Goal: Task Accomplishment & Management: Use online tool/utility

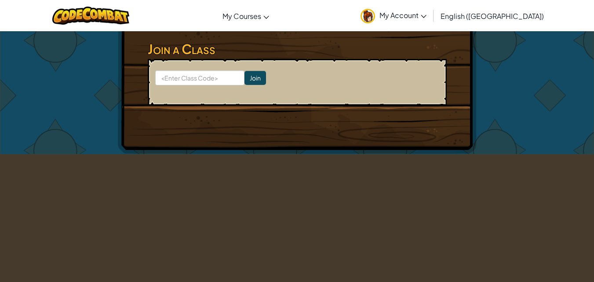
scroll to position [264, 0]
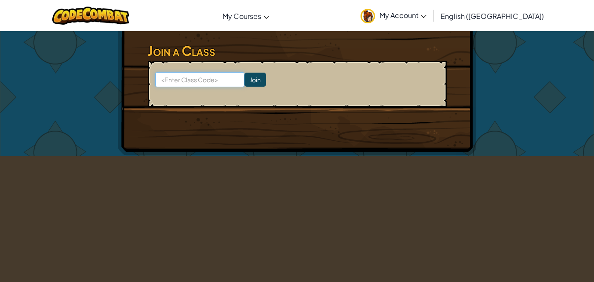
click at [207, 76] on input at bounding box center [199, 79] width 89 height 15
type input "a"
type input "ả"
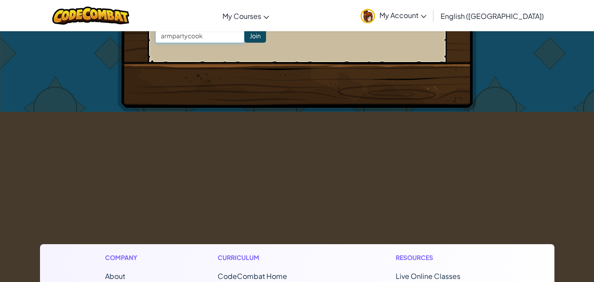
scroll to position [220, 0]
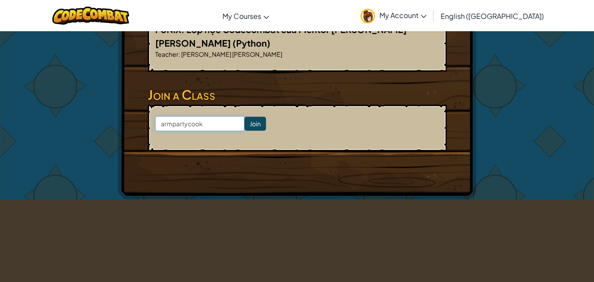
type input "armpartycook"
click at [245, 122] on input "Join" at bounding box center [256, 124] width 22 height 14
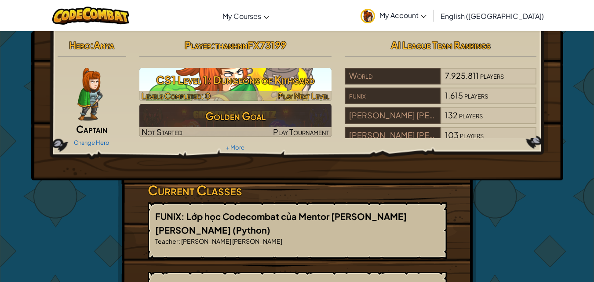
click at [226, 78] on h3 "CS1 Level 1: Dungeons of Kithgard" at bounding box center [235, 80] width 192 height 20
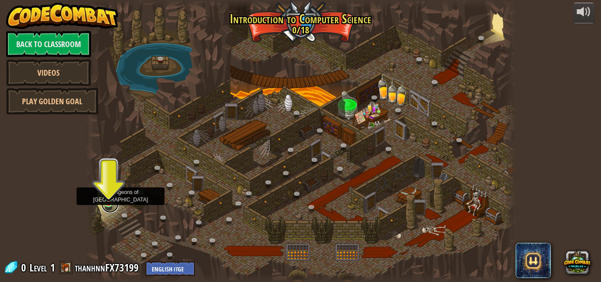
click at [114, 201] on link at bounding box center [110, 204] width 18 height 18
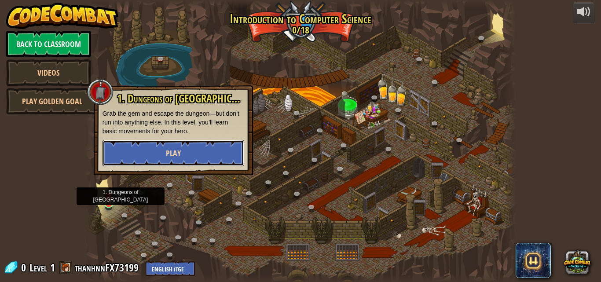
click at [171, 150] on span "Play" at bounding box center [173, 153] width 15 height 11
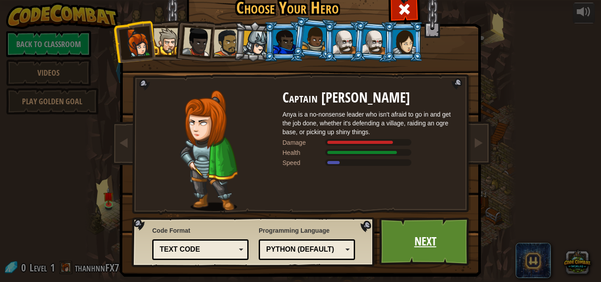
click at [429, 247] on link "Next" at bounding box center [425, 241] width 92 height 48
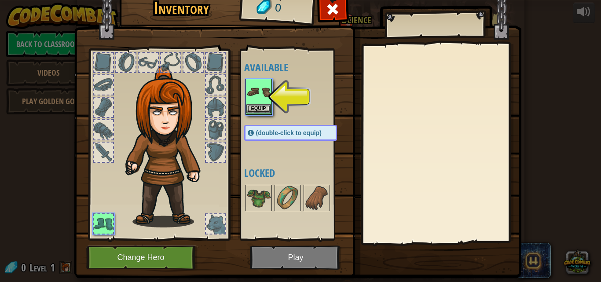
click at [256, 103] on img at bounding box center [258, 92] width 25 height 25
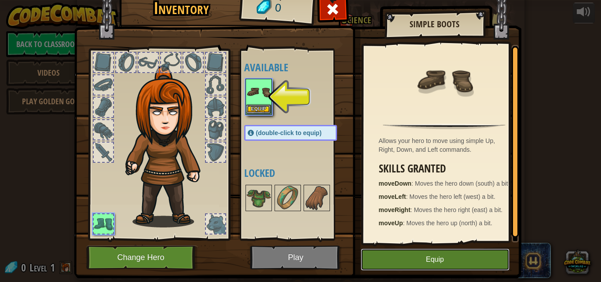
click at [386, 261] on button "Equip" at bounding box center [435, 259] width 149 height 22
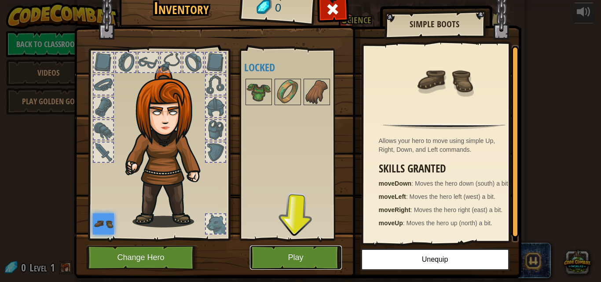
click at [300, 258] on button "Play" at bounding box center [296, 257] width 92 height 24
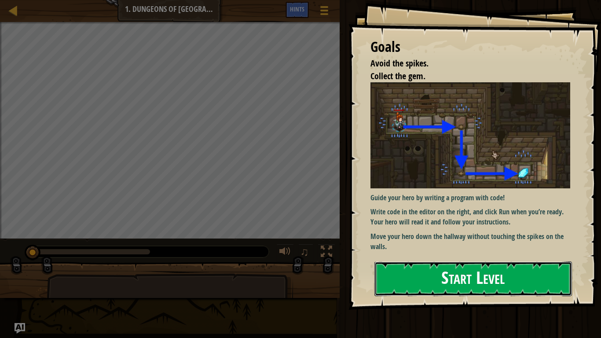
click at [417, 271] on button "Start Level" at bounding box center [472, 278] width 197 height 35
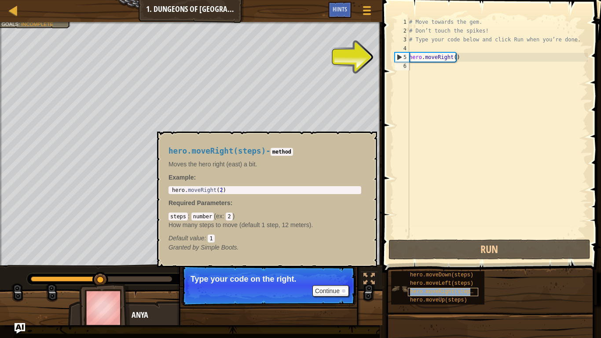
click at [430, 281] on span "hero.moveRight(steps)" at bounding box center [443, 291] width 66 height 6
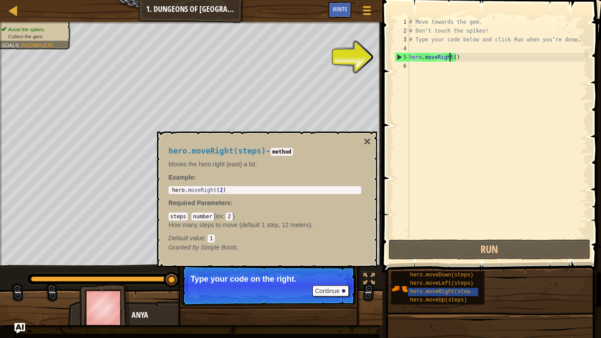
click at [449, 59] on div "# Move towards the gem. # Don’t touch the spikes! # Type your code below and cl…" at bounding box center [497, 136] width 180 height 237
click at [460, 56] on div "# Move towards the gem. # Don’t touch the spikes! # Type your code below and cl…" at bounding box center [497, 136] width 180 height 237
click at [399, 57] on div "5" at bounding box center [402, 57] width 14 height 9
type textarea "hero.moveRight()"
click at [467, 55] on div "# Move towards the gem. # Don’t touch the spikes! # Type your code below and cl…" at bounding box center [497, 136] width 180 height 237
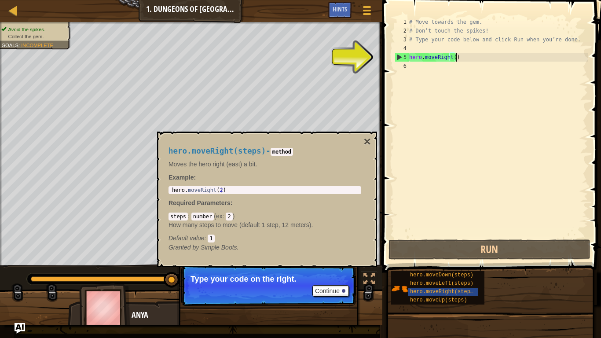
click at [462, 56] on div "# Move towards the gem. # Don’t touch the spikes! # Type your code below and cl…" at bounding box center [497, 136] width 180 height 237
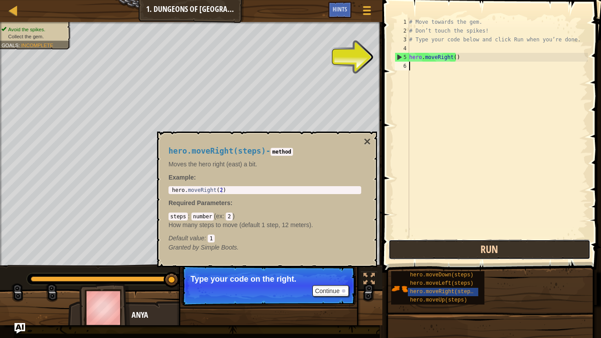
click at [436, 242] on button "Run" at bounding box center [489, 249] width 202 height 20
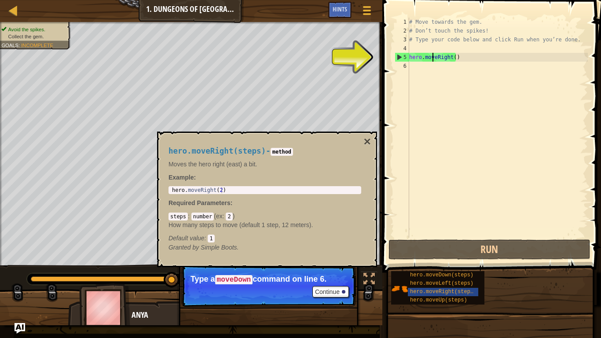
click at [431, 58] on div "# Move towards the gem. # Don’t touch the spikes! # Type your code below and cl…" at bounding box center [497, 136] width 180 height 237
type textarea "hero.moveRight()"
click at [432, 73] on div "# Move towards the gem. # Don’t touch the spikes! # Type your code below and cl…" at bounding box center [497, 136] width 180 height 237
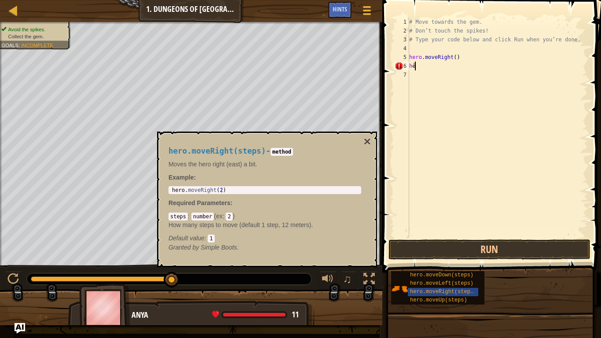
type textarea "her"
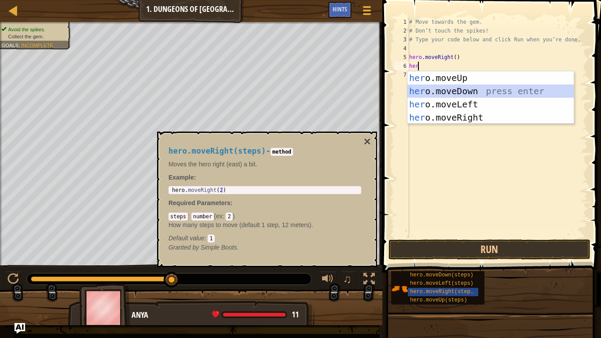
click at [442, 90] on div "her o.moveUp press enter her o.moveDown press enter her o.moveLeft press enter …" at bounding box center [490, 110] width 166 height 79
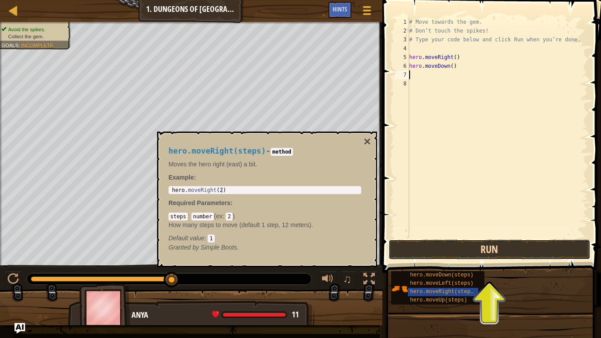
click at [429, 250] on button "Run" at bounding box center [489, 249] width 202 height 20
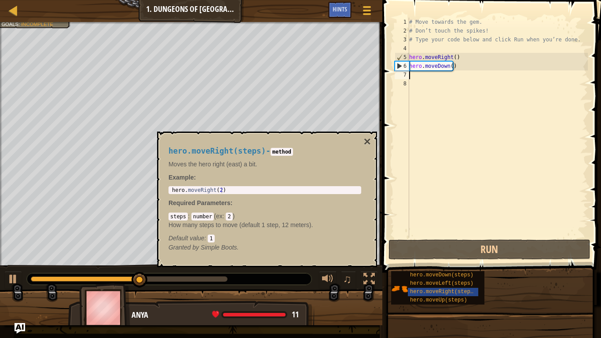
click at [421, 80] on div "# Move towards the gem. # Don’t touch the spikes! # Type your code below and cl…" at bounding box center [497, 136] width 180 height 237
click at [418, 77] on div "# Move towards the gem. # Don’t touch the spikes! # Type your code below and cl…" at bounding box center [497, 136] width 180 height 237
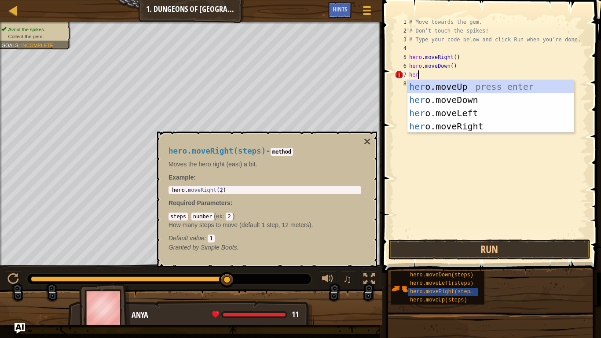
type textarea "hero"
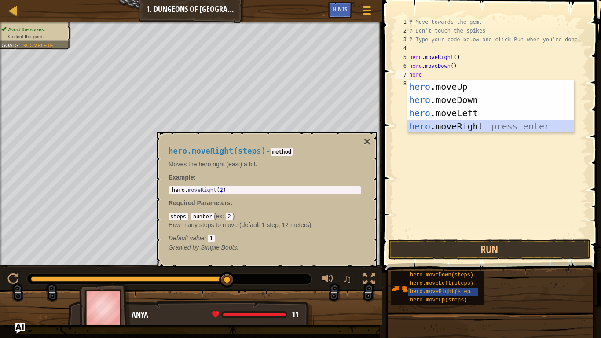
click at [434, 123] on div "hero .moveUp press enter hero .moveDown press enter hero .moveLeft press enter …" at bounding box center [490, 119] width 166 height 79
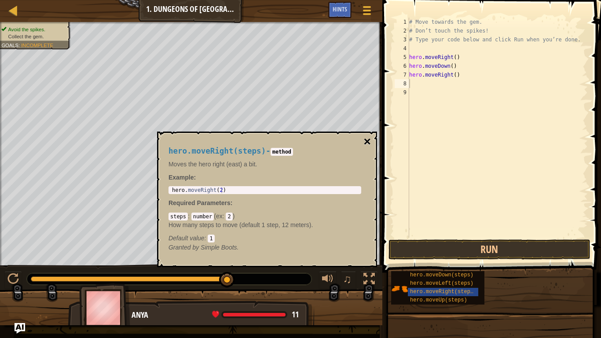
click at [365, 141] on button "×" at bounding box center [367, 141] width 7 height 12
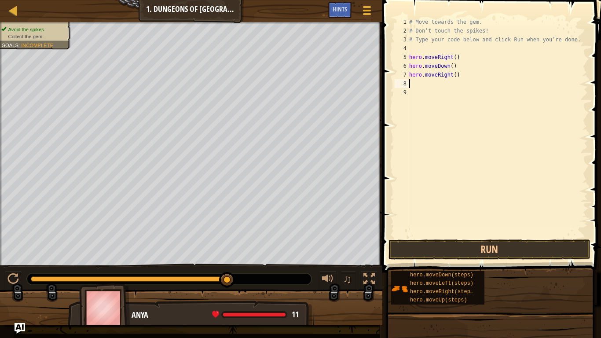
click at [426, 83] on div "# Move towards the gem. # Don’t touch the spikes! # Type your code below and cl…" at bounding box center [497, 136] width 180 height 237
type textarea "h"
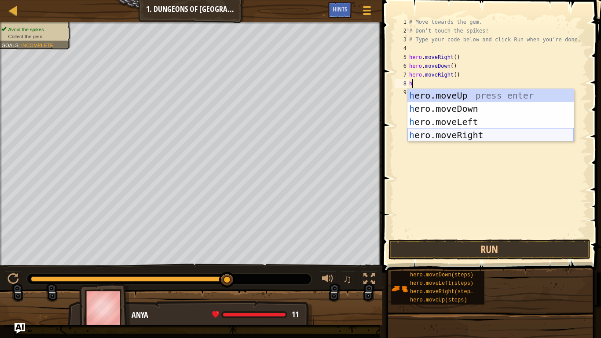
click at [458, 133] on div "h ero.moveUp press enter h ero.moveDown press enter h ero.moveLeft press enter …" at bounding box center [490, 128] width 166 height 79
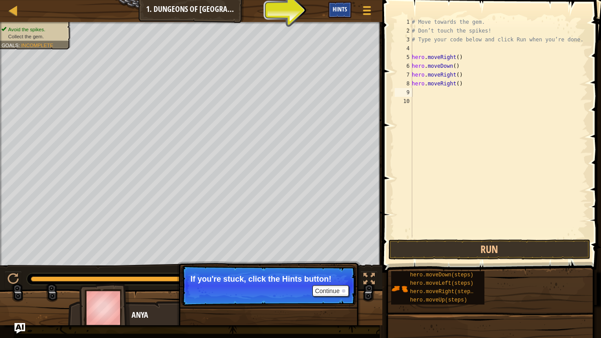
click at [337, 17] on div "Hints" at bounding box center [339, 10] width 23 height 16
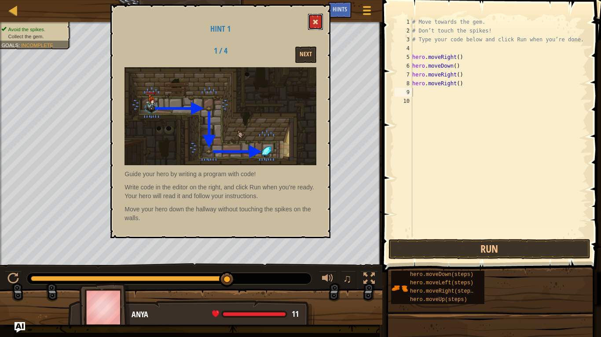
click at [314, 25] on span at bounding box center [315, 22] width 6 height 6
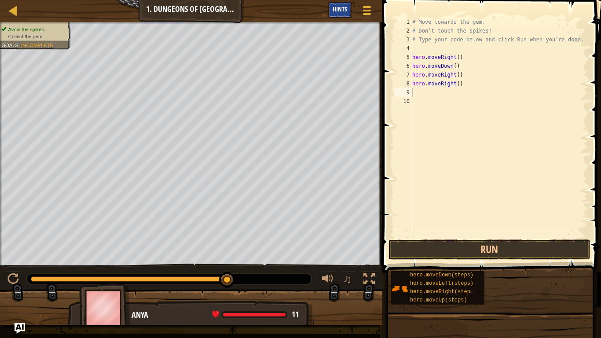
click at [336, 16] on div "Hints" at bounding box center [339, 10] width 23 height 16
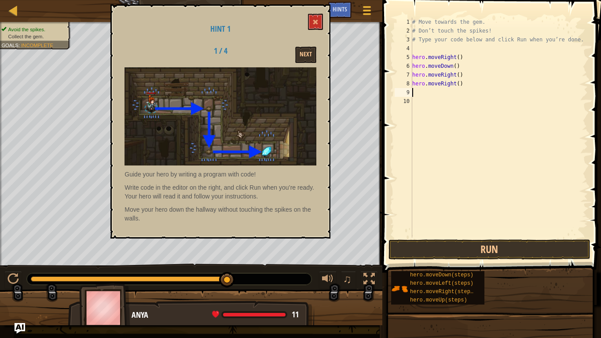
click at [224, 138] on img at bounding box center [220, 116] width 192 height 98
drag, startPoint x: 224, startPoint y: 138, endPoint x: 285, endPoint y: 140, distance: 61.2
click at [285, 140] on img at bounding box center [220, 116] width 192 height 98
click at [460, 252] on button "Run" at bounding box center [489, 249] width 202 height 20
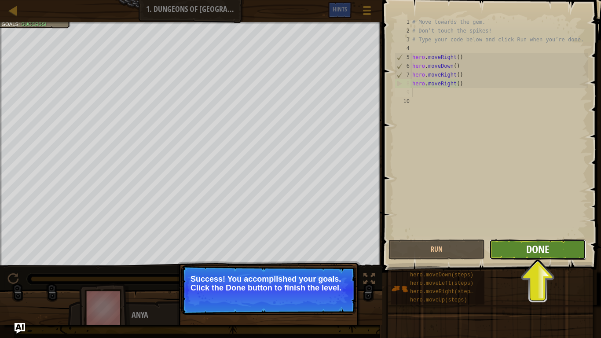
click at [543, 255] on span "Done" at bounding box center [537, 249] width 23 height 14
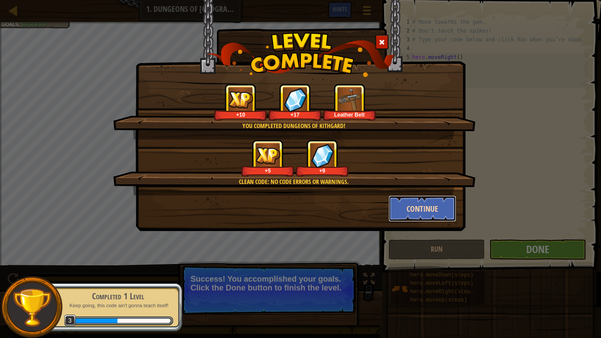
click at [423, 212] on button "Continue" at bounding box center [422, 208] width 68 height 26
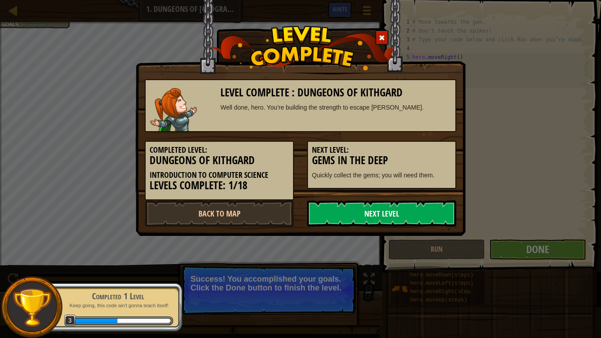
click at [419, 211] on link "Next Level" at bounding box center [381, 213] width 149 height 26
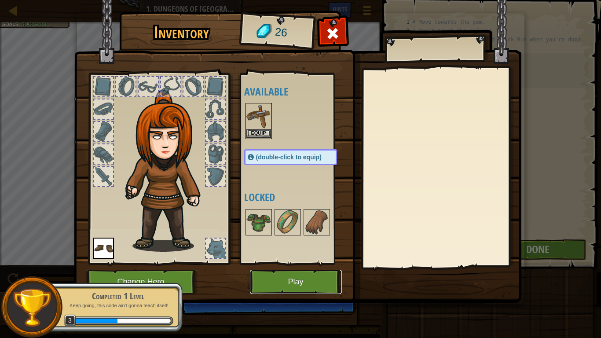
click at [269, 281] on button "Play" at bounding box center [296, 282] width 92 height 24
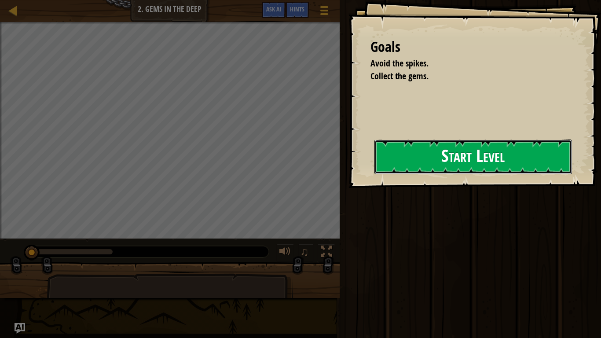
click at [443, 146] on button "Start Level" at bounding box center [472, 156] width 197 height 35
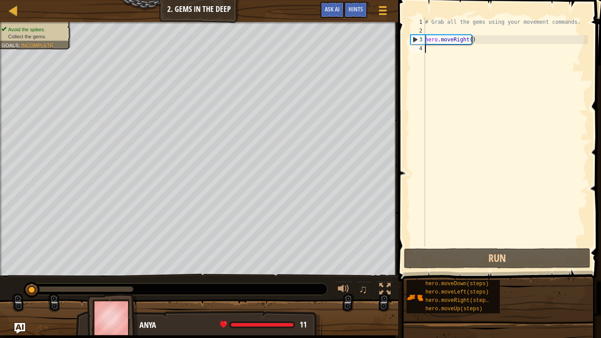
type textarea "h"
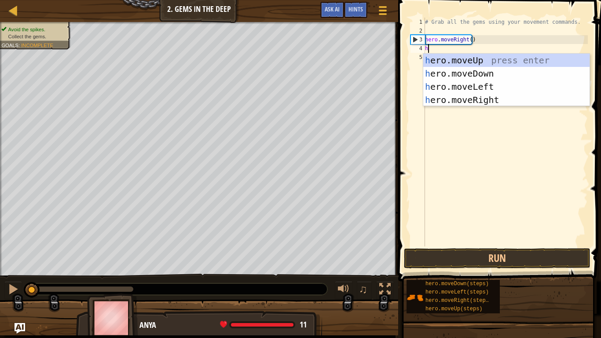
scroll to position [4, 0]
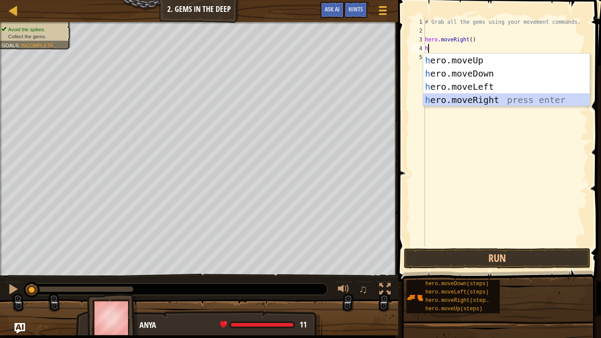
click at [461, 95] on div "h ero.moveUp press enter h ero.moveDown press enter h ero.moveLeft press enter …" at bounding box center [506, 93] width 166 height 79
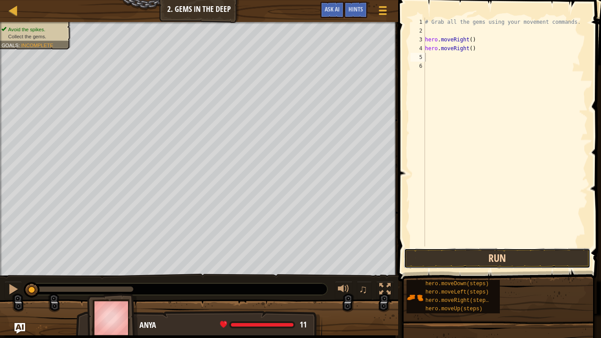
click at [470, 260] on button "Run" at bounding box center [497, 258] width 186 height 20
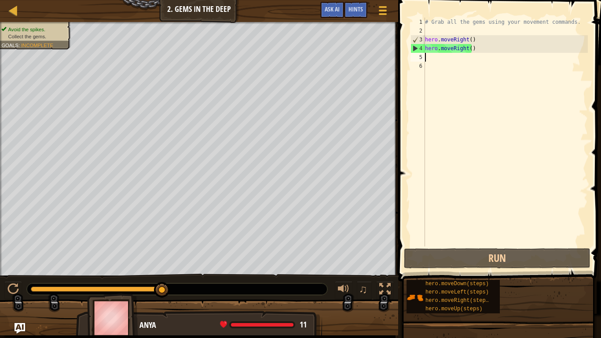
type textarea "h"
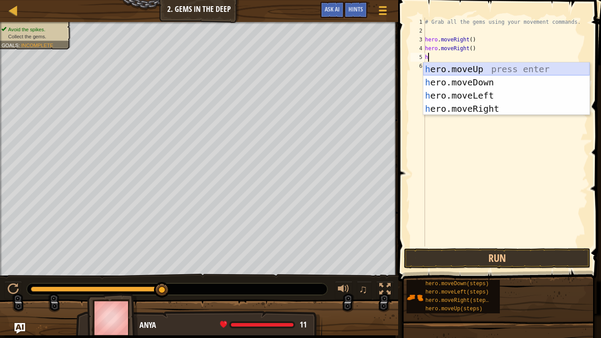
click at [486, 70] on div "h ero.moveUp press enter h ero.moveDown press enter h ero.moveLeft press enter …" at bounding box center [506, 101] width 166 height 79
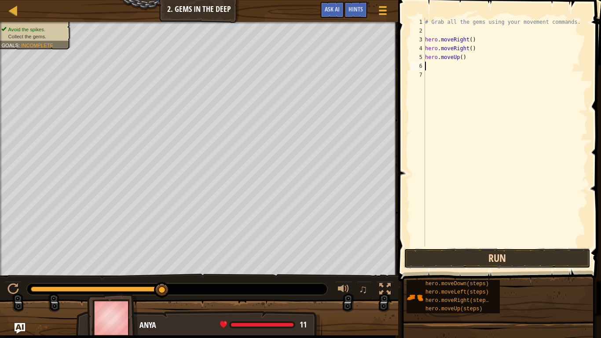
click at [468, 256] on button "Run" at bounding box center [497, 258] width 186 height 20
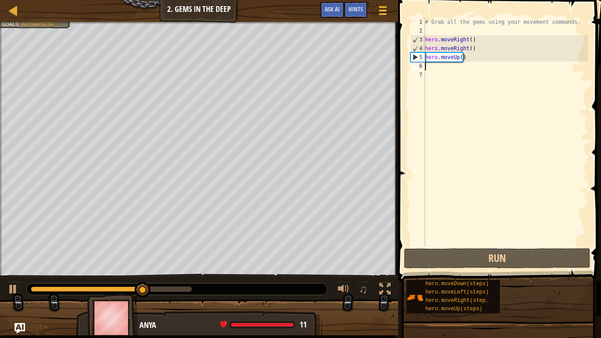
click at [454, 74] on div "# Grab all the gems using your movement commands. hero . moveRight ( ) hero . m…" at bounding box center [505, 141] width 164 height 246
type textarea "h"
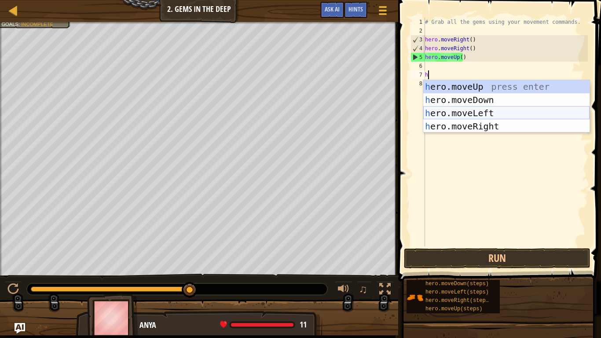
click at [485, 113] on div "h ero.moveUp press enter h ero.moveDown press enter h ero.moveLeft press enter …" at bounding box center [506, 119] width 166 height 79
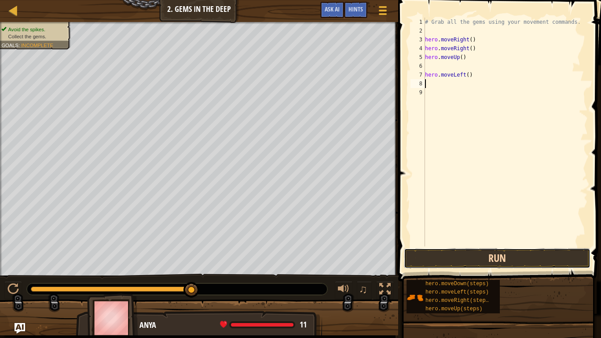
click at [507, 263] on button "Run" at bounding box center [497, 258] width 186 height 20
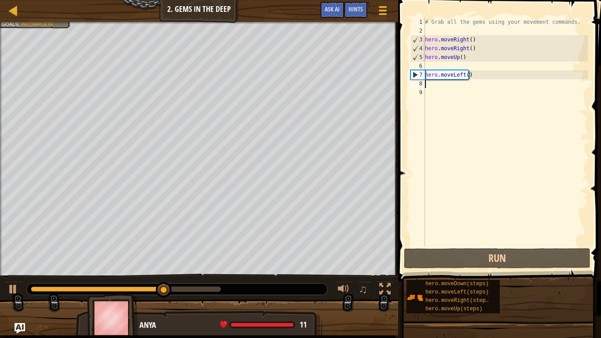
type textarea "h"
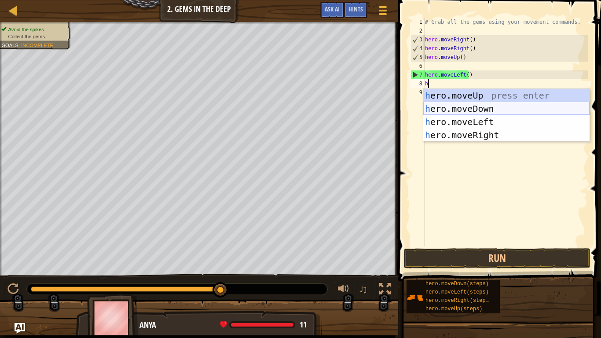
click at [464, 108] on div "h ero.moveUp press enter h ero.moveDown press enter h ero.moveLeft press enter …" at bounding box center [506, 128] width 166 height 79
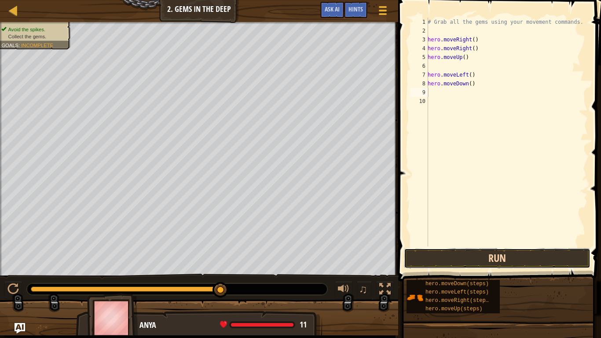
click at [477, 254] on button "Run" at bounding box center [497, 258] width 186 height 20
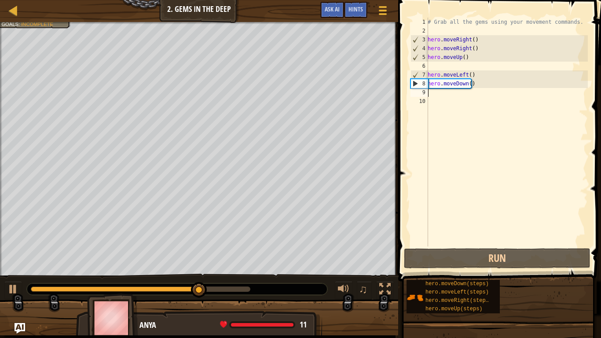
type textarea "h"
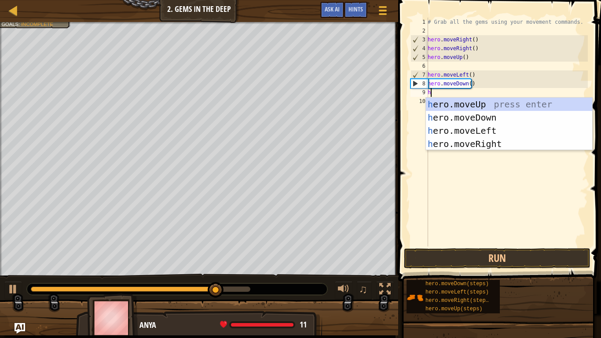
click at [515, 116] on div "h ero.moveUp press enter h ero.moveDown press enter h ero.moveLeft press enter …" at bounding box center [509, 137] width 166 height 79
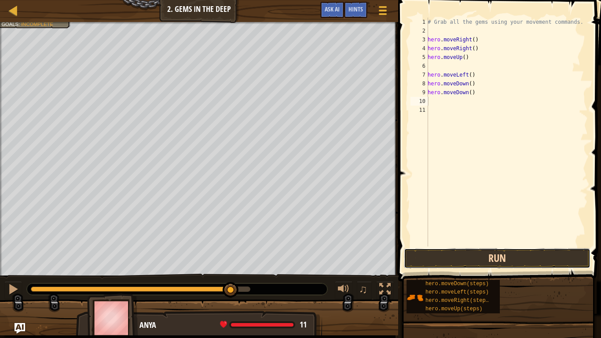
click at [473, 256] on button "Run" at bounding box center [497, 258] width 186 height 20
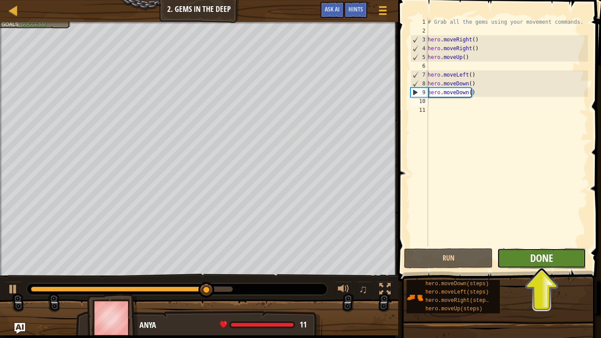
click at [551, 255] on span "Done" at bounding box center [541, 258] width 23 height 14
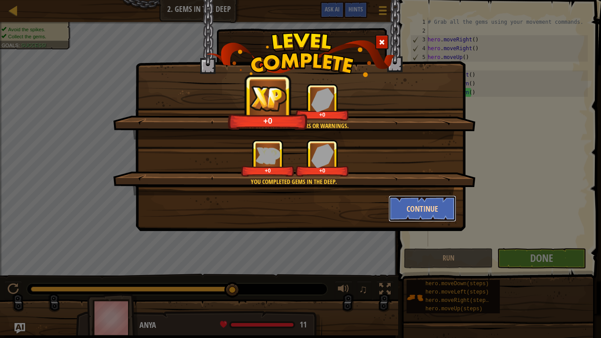
click at [424, 206] on button "Continue" at bounding box center [422, 208] width 68 height 26
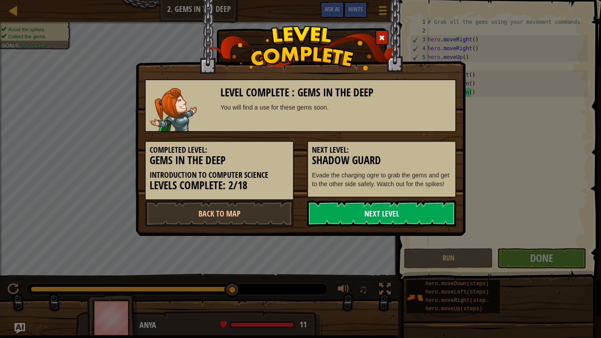
click at [416, 214] on link "Next Level" at bounding box center [381, 213] width 149 height 26
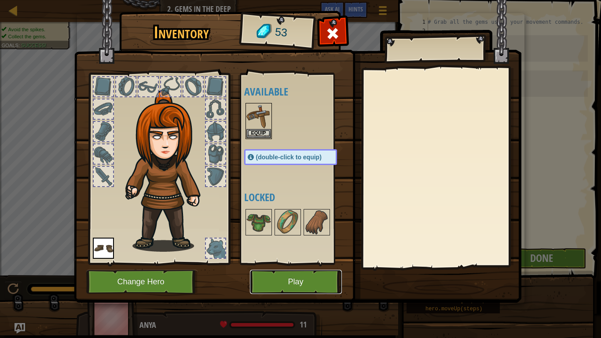
click at [300, 277] on button "Play" at bounding box center [296, 282] width 92 height 24
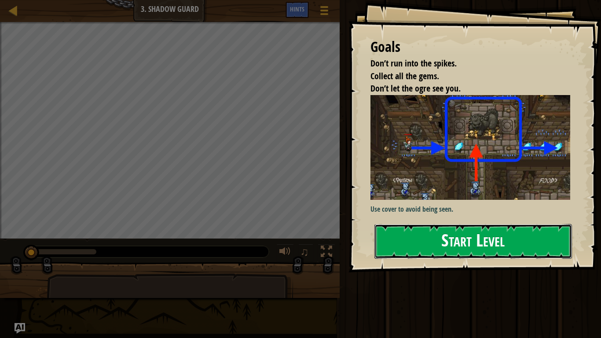
click at [483, 224] on button "Start Level" at bounding box center [472, 241] width 197 height 35
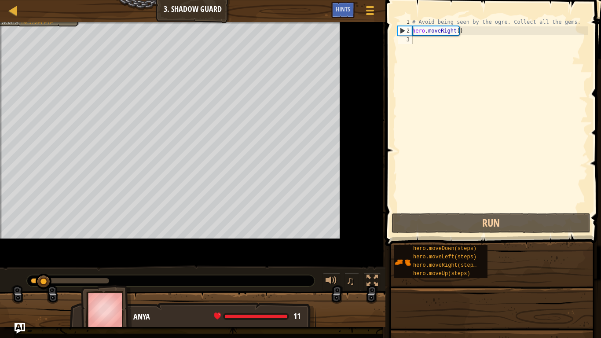
click at [391, 45] on span at bounding box center [494, 110] width 223 height 272
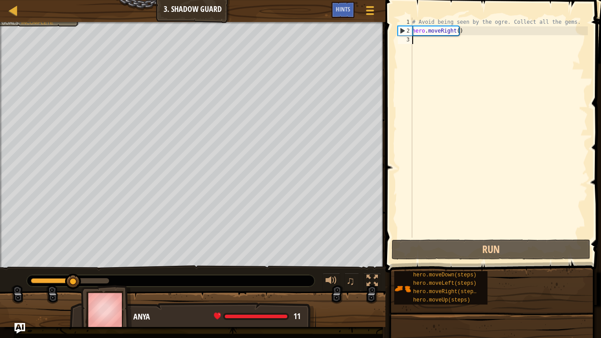
type textarea "h"
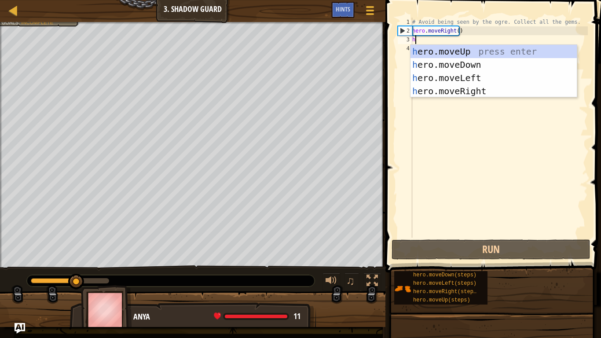
scroll to position [4, 0]
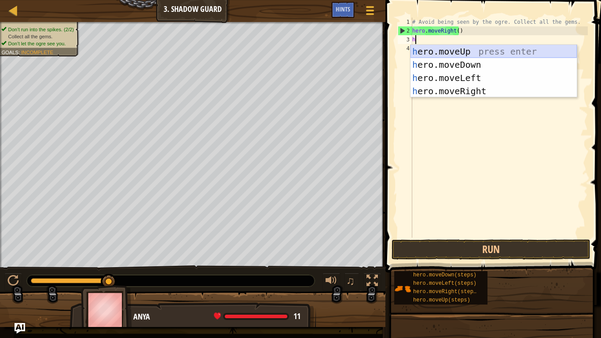
click at [476, 50] on div "h ero.moveUp press enter h ero.moveDown press enter h ero.moveLeft press enter …" at bounding box center [493, 84] width 166 height 79
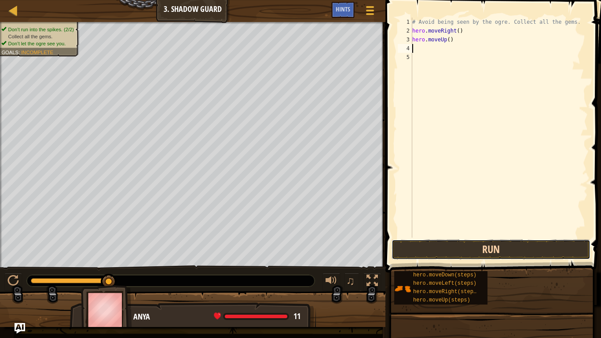
click at [480, 252] on button "Run" at bounding box center [490, 249] width 199 height 20
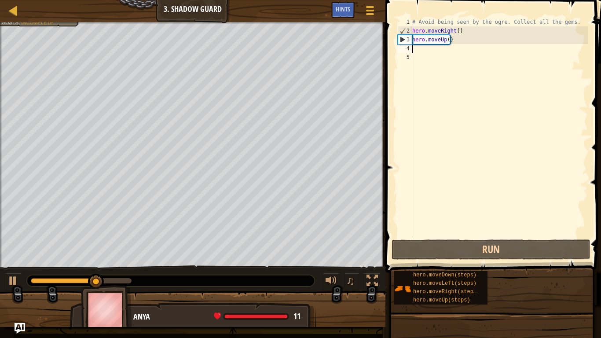
type textarea "h"
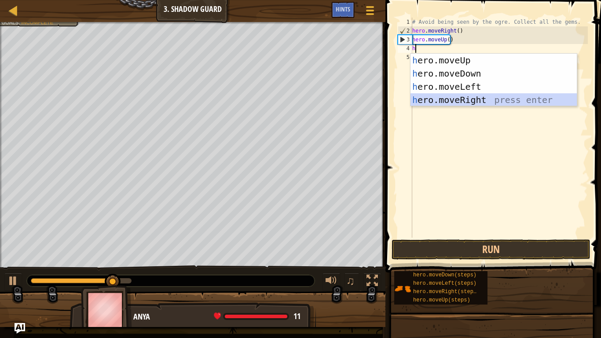
click at [477, 99] on div "h ero.moveUp press enter h ero.moveDown press enter h ero.moveLeft press enter …" at bounding box center [493, 93] width 166 height 79
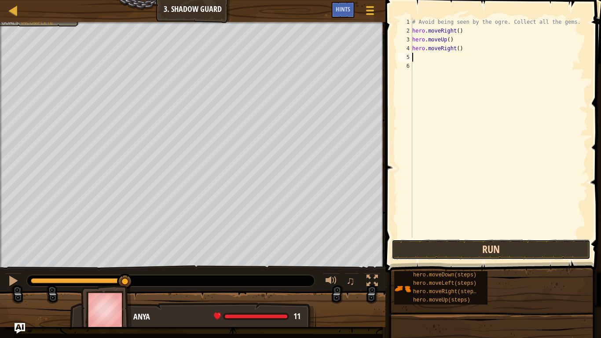
click at [479, 255] on button "Run" at bounding box center [490, 249] width 199 height 20
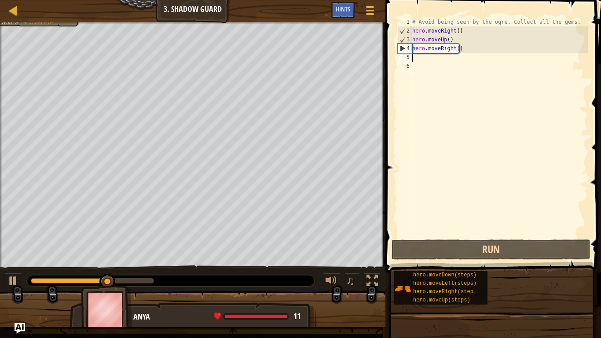
click at [453, 61] on div "# Avoid being seen by the ogre. Collect all the gems. hero . moveRight ( ) hero…" at bounding box center [498, 136] width 177 height 237
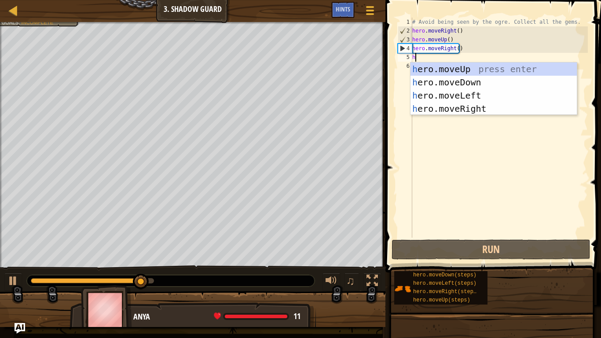
type textarea "h"
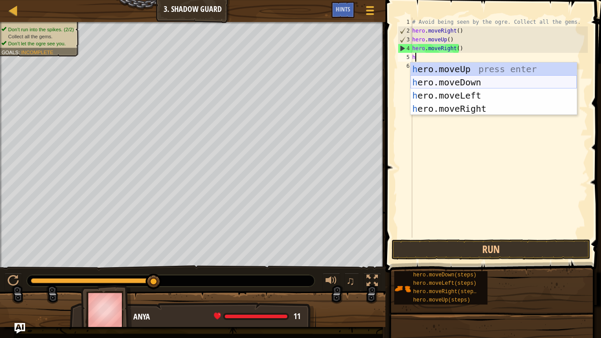
click at [464, 88] on div "h ero.moveUp press enter h ero.moveDown press enter h ero.moveLeft press enter …" at bounding box center [493, 101] width 166 height 79
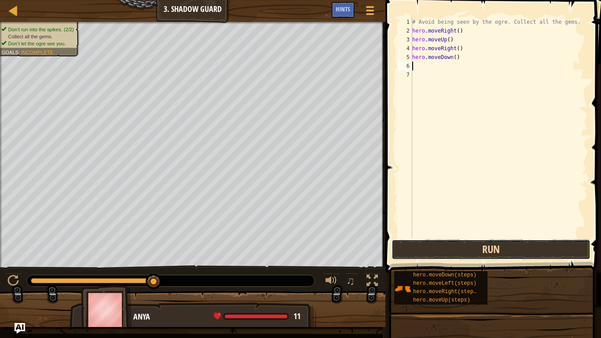
click at [473, 250] on button "Run" at bounding box center [490, 249] width 199 height 20
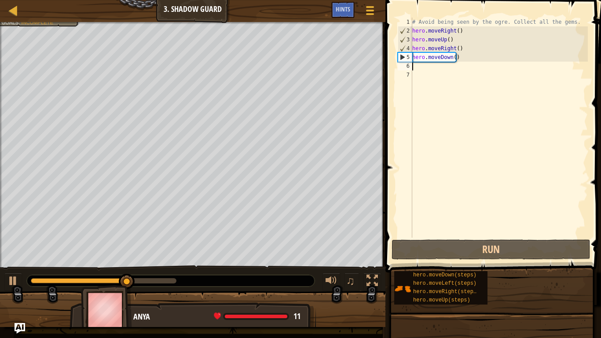
type textarea "h"
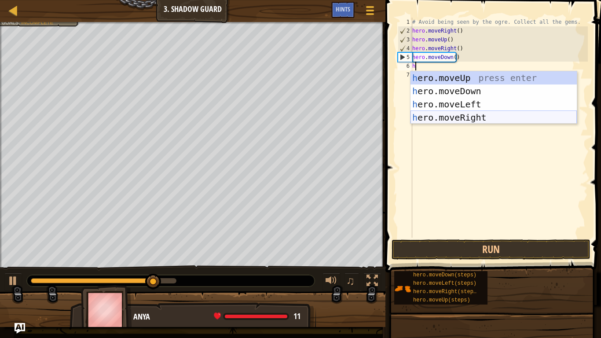
click at [461, 116] on div "h ero.moveUp press enter h ero.moveDown press enter h ero.moveLeft press enter …" at bounding box center [493, 110] width 166 height 79
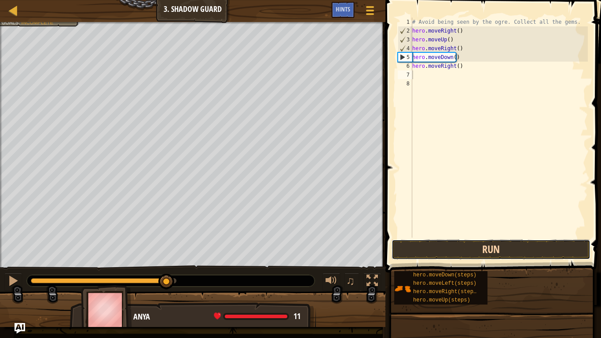
click at [460, 246] on button "Run" at bounding box center [490, 249] width 199 height 20
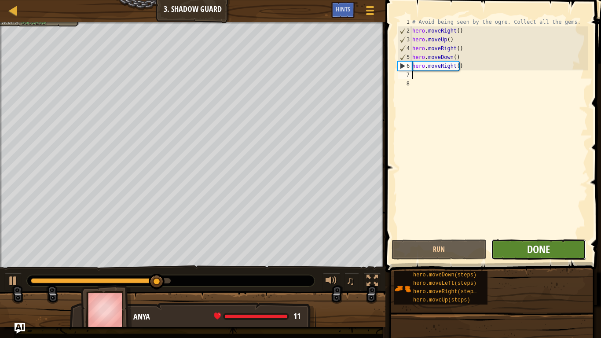
click at [533, 249] on span "Done" at bounding box center [538, 249] width 23 height 14
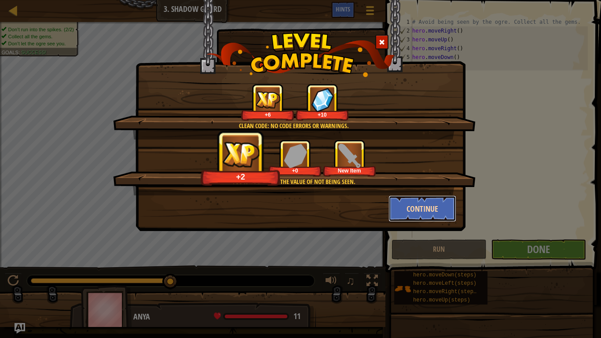
click at [402, 210] on button "Continue" at bounding box center [422, 208] width 68 height 26
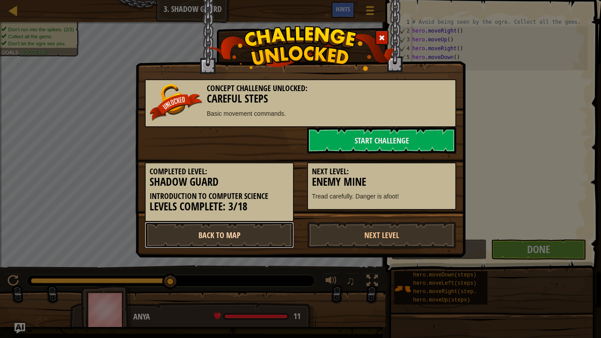
click at [271, 236] on link "Back to Map" at bounding box center [219, 235] width 149 height 26
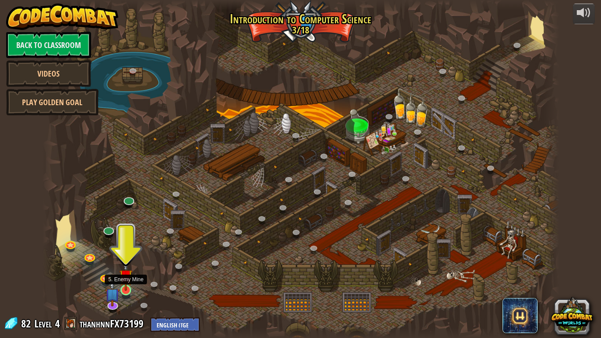
click at [124, 280] on img at bounding box center [125, 276] width 13 height 30
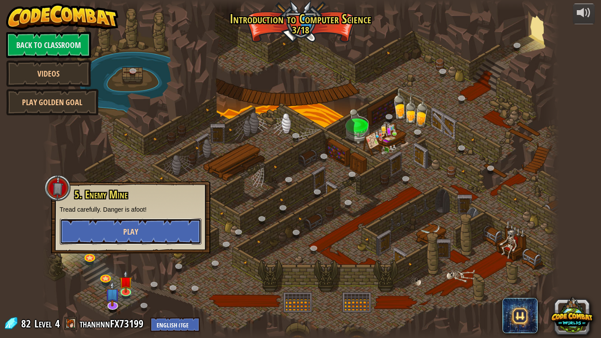
click at [178, 236] on button "Play" at bounding box center [131, 231] width 142 height 26
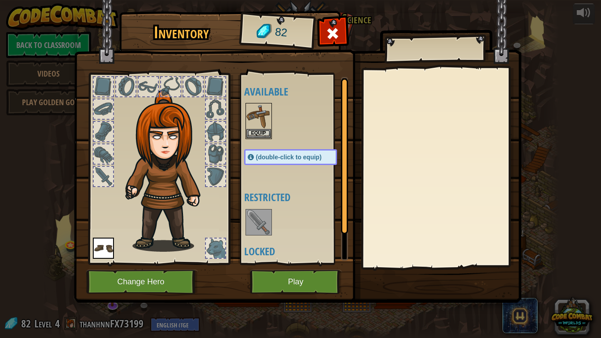
click at [237, 281] on div "Inventory 82 Available Equip Equip (double-click to equip) Restricted Locked Eq…" at bounding box center [300, 169] width 601 height 338
click at [338, 20] on img at bounding box center [297, 142] width 447 height 319
click at [339, 32] on span at bounding box center [332, 33] width 14 height 14
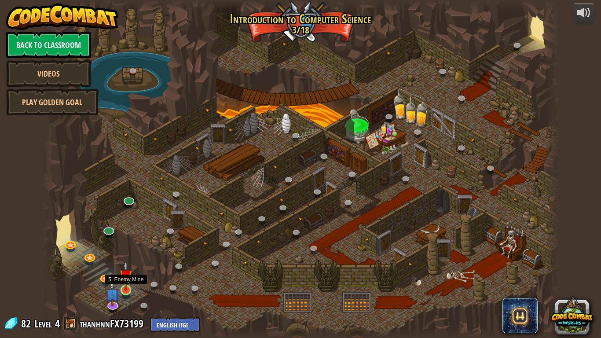
click at [124, 279] on img at bounding box center [125, 276] width 13 height 30
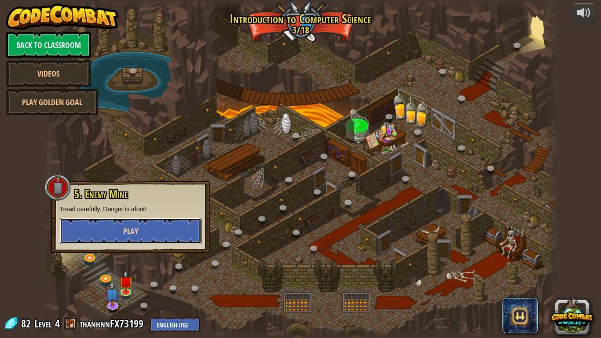
click at [167, 226] on button "Play" at bounding box center [131, 231] width 142 height 26
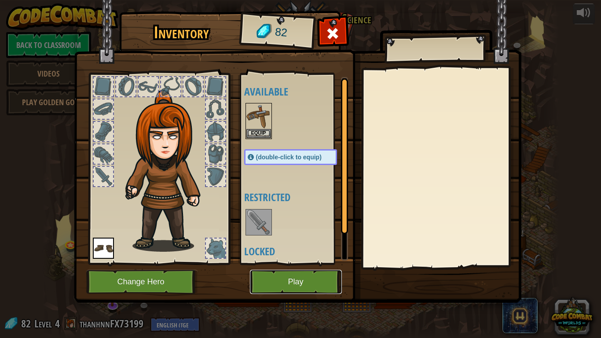
click at [290, 281] on button "Play" at bounding box center [296, 282] width 92 height 24
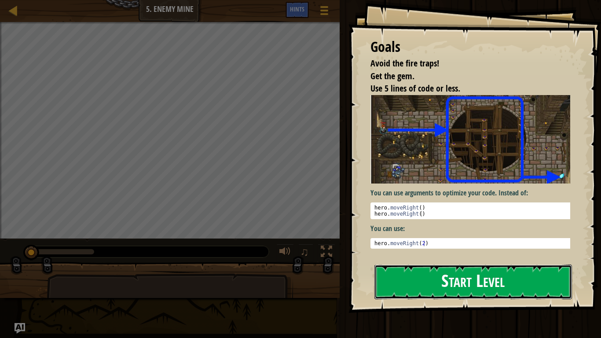
click at [465, 276] on button "Start Level" at bounding box center [472, 281] width 197 height 35
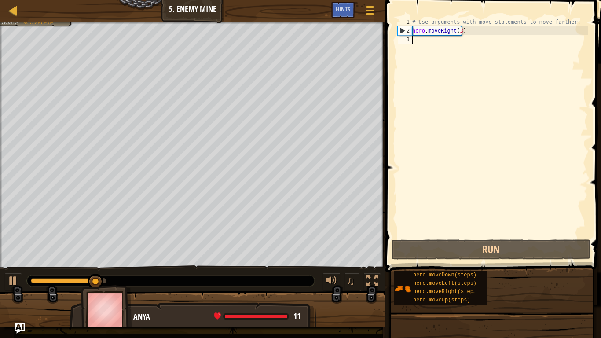
type textarea "h"
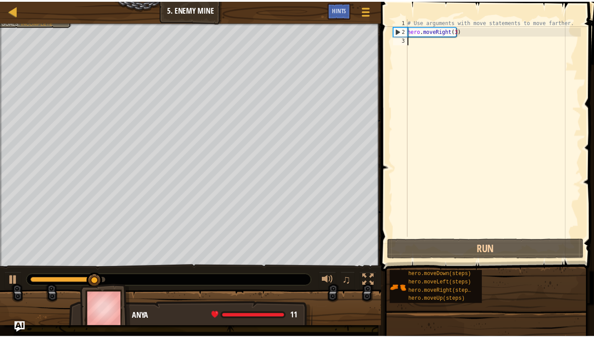
scroll to position [4, 0]
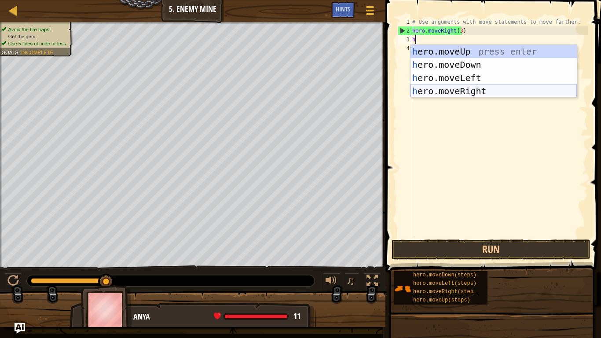
click at [471, 91] on div "h ero.moveUp press enter h ero.moveDown press enter h ero.moveLeft press enter …" at bounding box center [493, 84] width 166 height 79
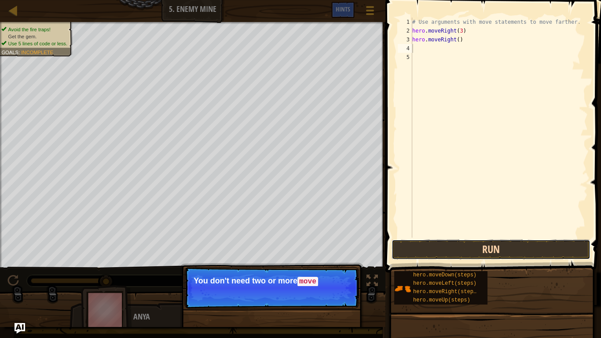
click at [478, 252] on button "Run" at bounding box center [490, 249] width 199 height 20
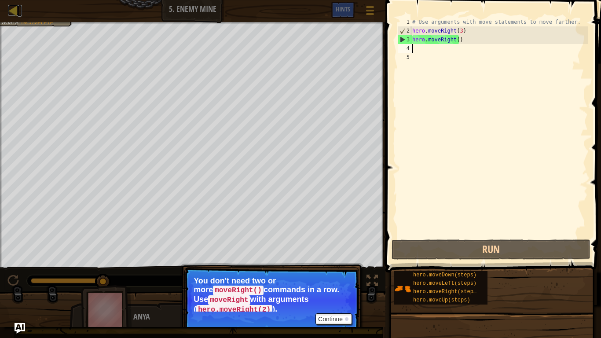
click at [9, 9] on div at bounding box center [13, 10] width 11 height 11
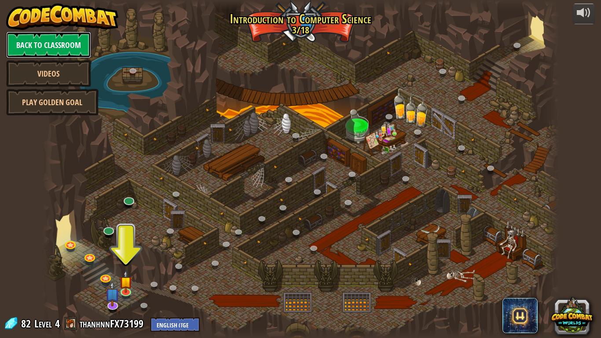
click at [70, 49] on link "Back to Classroom" at bounding box center [48, 45] width 85 height 26
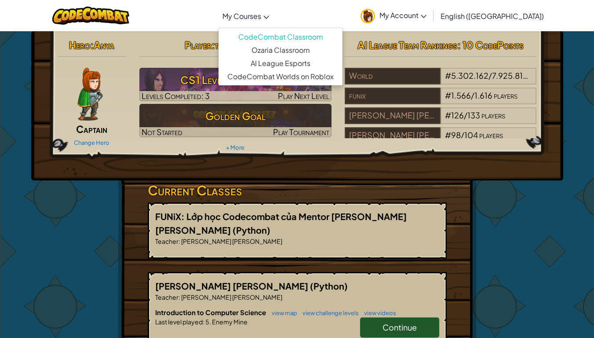
click at [274, 15] on link "My Courses" at bounding box center [245, 16] width 55 height 24
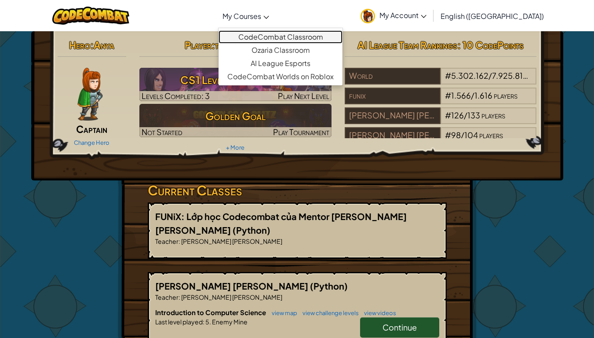
click at [303, 36] on link "CodeCombat Classroom" at bounding box center [281, 36] width 124 height 13
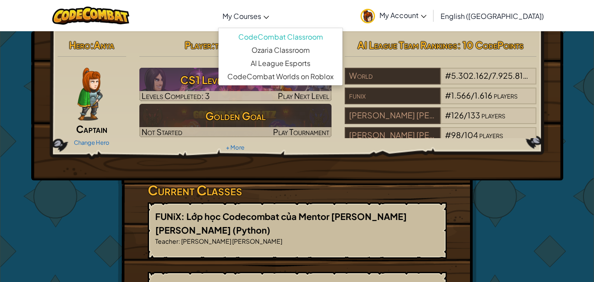
click at [393, 27] on div "Toggle navigation My Courses CodeCombat Classroom Ozaria Classroom AI League Es…" at bounding box center [297, 15] width 599 height 31
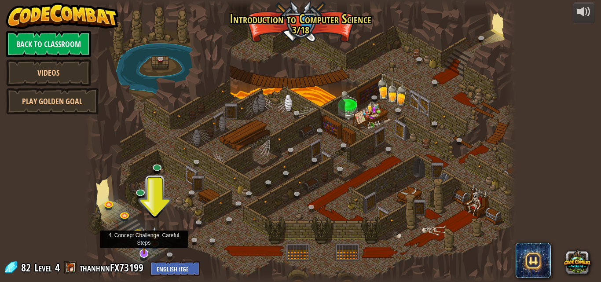
click at [142, 245] on img at bounding box center [144, 240] width 12 height 27
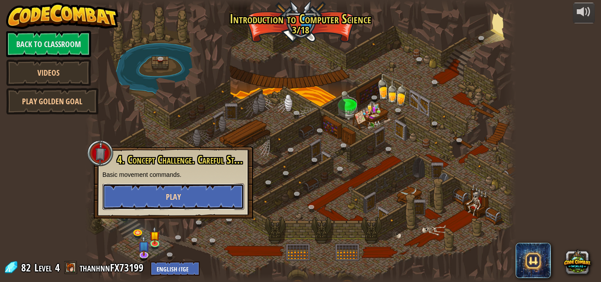
click at [200, 196] on button "Play" at bounding box center [173, 196] width 142 height 26
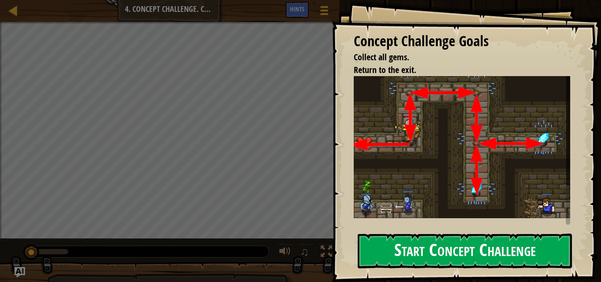
click at [455, 248] on button "Start Concept Challenge" at bounding box center [465, 251] width 214 height 35
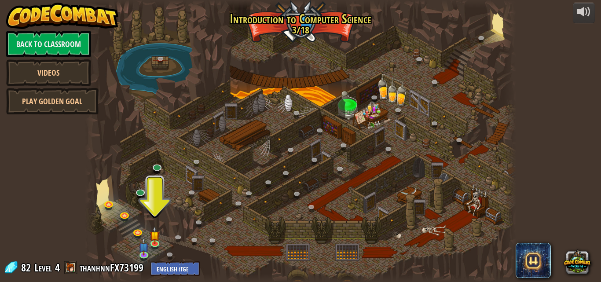
click at [297, 27] on div at bounding box center [300, 141] width 431 height 282
click at [296, 32] on div at bounding box center [300, 141] width 431 height 282
drag, startPoint x: 220, startPoint y: 80, endPoint x: 250, endPoint y: 118, distance: 48.6
click at [245, 122] on div at bounding box center [300, 141] width 431 height 282
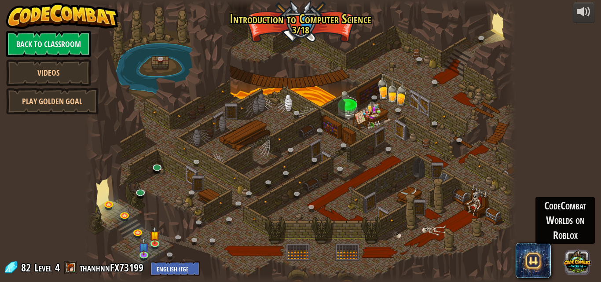
click at [571, 270] on button at bounding box center [576, 261] width 27 height 27
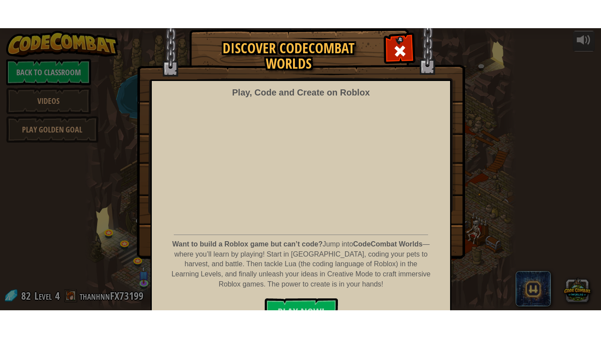
scroll to position [46, 0]
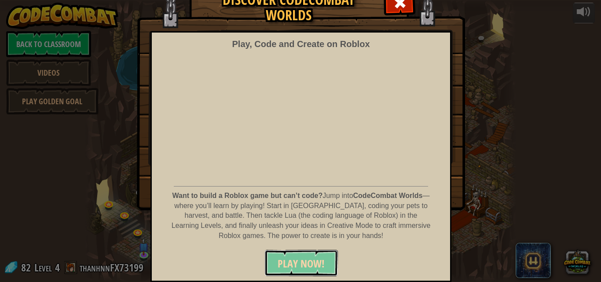
click at [286, 267] on span "PLAY NOW!" at bounding box center [300, 263] width 47 height 14
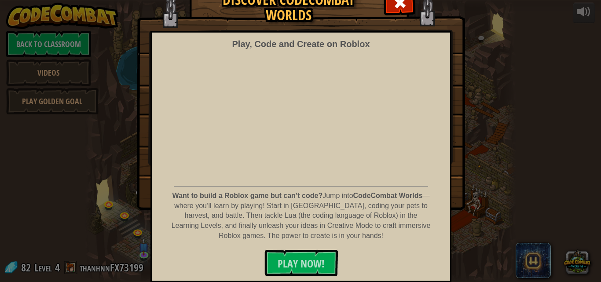
click at [516, 175] on div "Discover CodeCombat Worlds Play, Code and Create on Roblox Want to build a Robl…" at bounding box center [300, 95] width 601 height 229
click at [397, 7] on span at bounding box center [400, 3] width 14 height 14
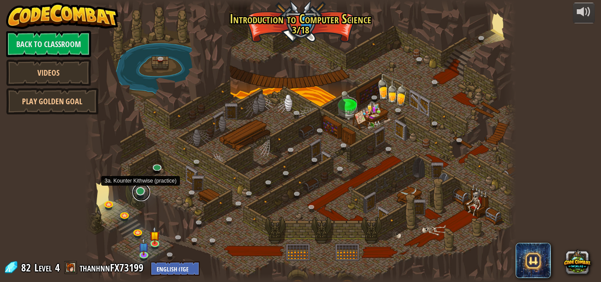
click at [142, 194] on link at bounding box center [141, 192] width 18 height 18
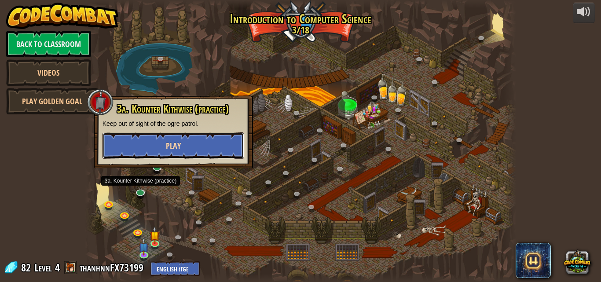
click at [156, 144] on button "Play" at bounding box center [173, 145] width 142 height 26
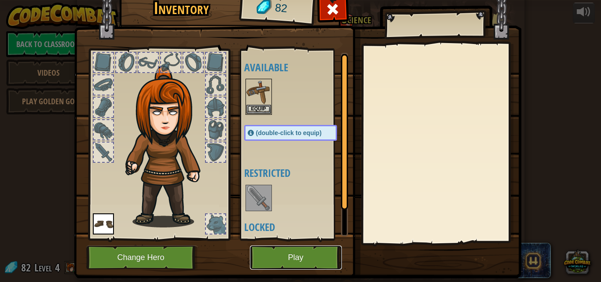
click at [318, 267] on button "Play" at bounding box center [296, 257] width 92 height 24
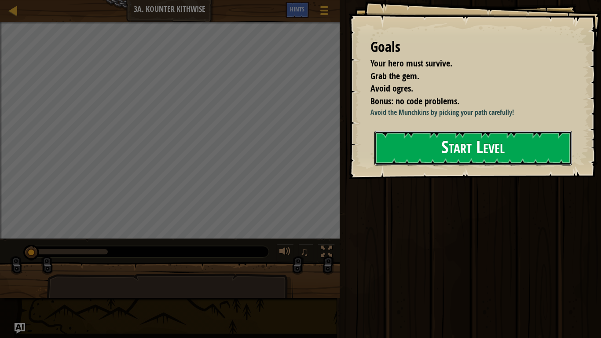
click at [481, 165] on button "Start Level" at bounding box center [472, 148] width 197 height 35
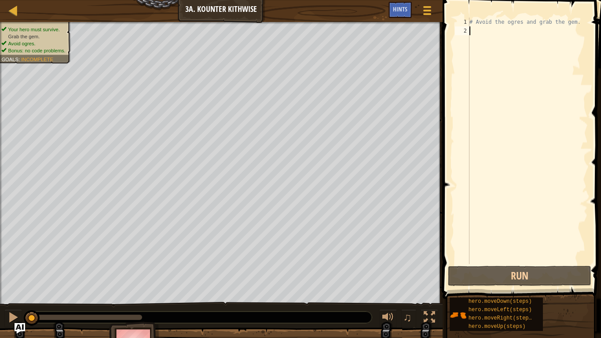
type textarea "h"
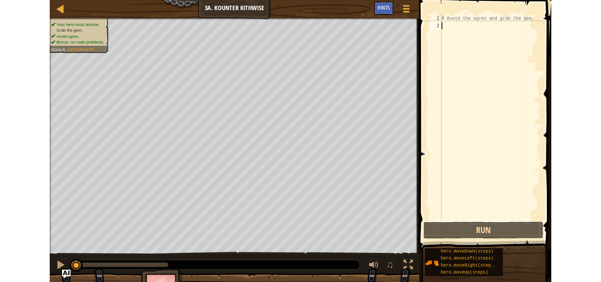
scroll to position [4, 0]
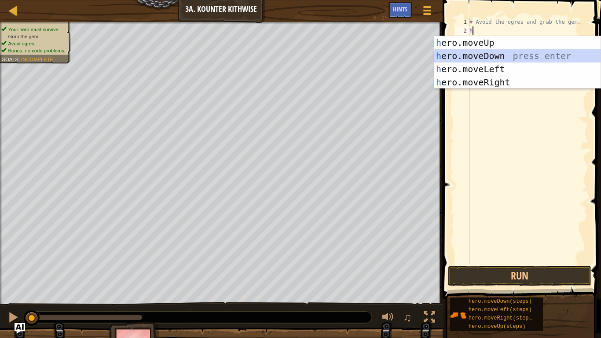
click at [445, 57] on div "h ero.moveUp press enter h ero.moveDown press enter h ero.moveLeft press enter …" at bounding box center [517, 75] width 166 height 79
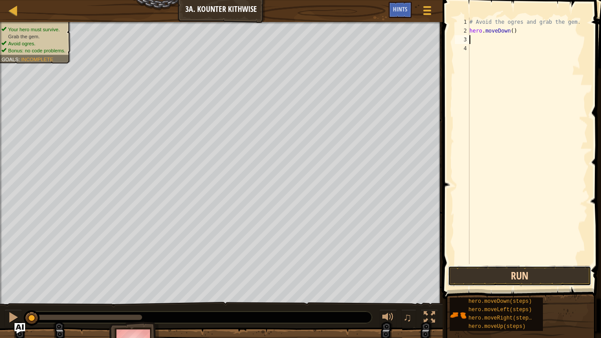
click at [525, 274] on button "Run" at bounding box center [519, 276] width 143 height 20
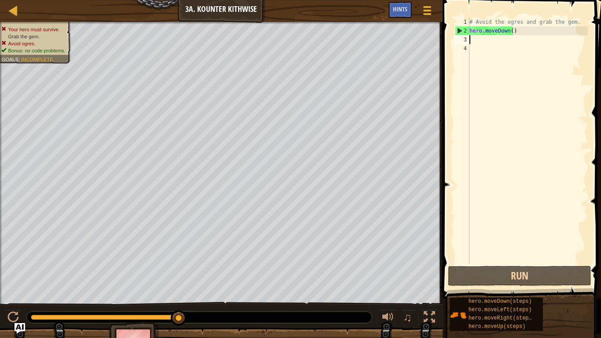
type textarea "h"
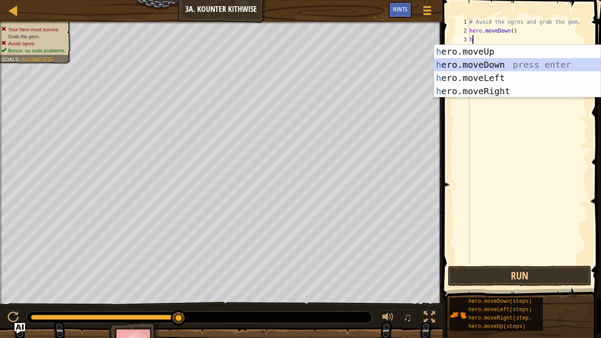
click at [475, 65] on div "h ero.moveUp press enter h ero.moveDown press enter h ero.moveLeft press enter …" at bounding box center [517, 84] width 166 height 79
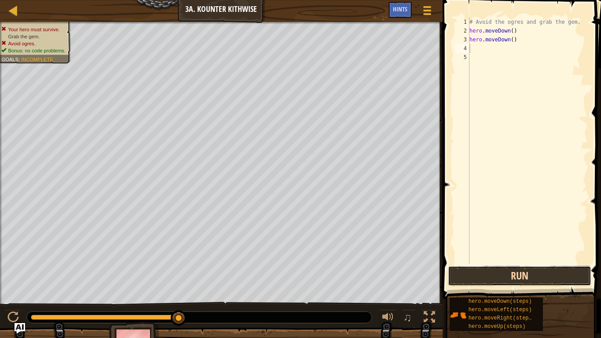
click at [531, 268] on button "Run" at bounding box center [519, 276] width 143 height 20
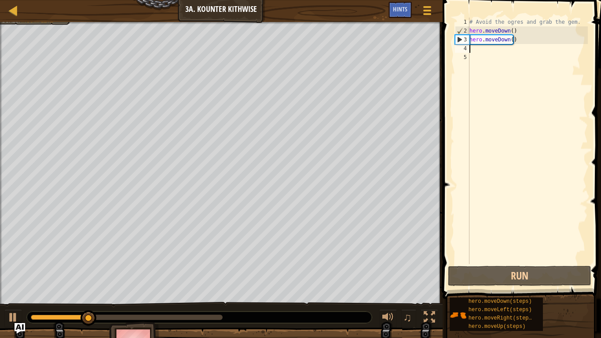
type textarea "h"
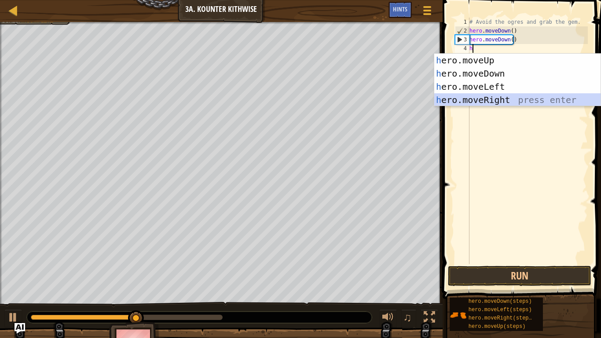
click at [505, 98] on div "h ero.moveUp press enter h ero.moveDown press enter h ero.moveLeft press enter …" at bounding box center [517, 93] width 166 height 79
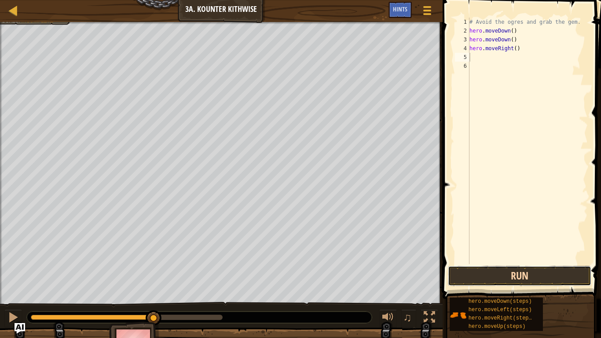
click at [538, 281] on button "Run" at bounding box center [519, 276] width 143 height 20
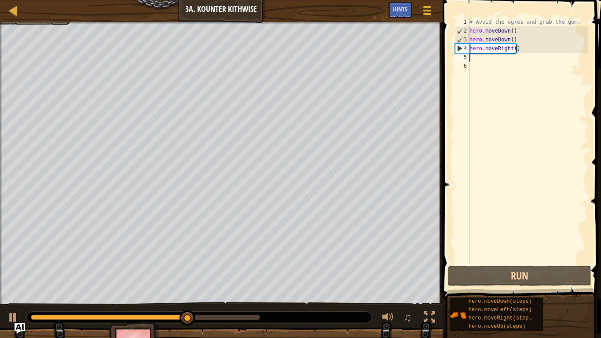
type textarea "h"
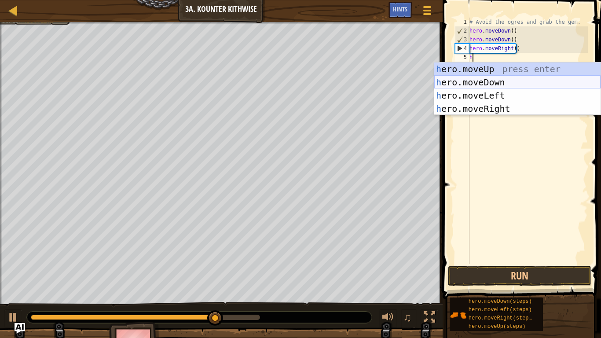
click at [500, 85] on div "h ero.moveUp press enter h ero.moveDown press enter h ero.moveLeft press enter …" at bounding box center [517, 101] width 166 height 79
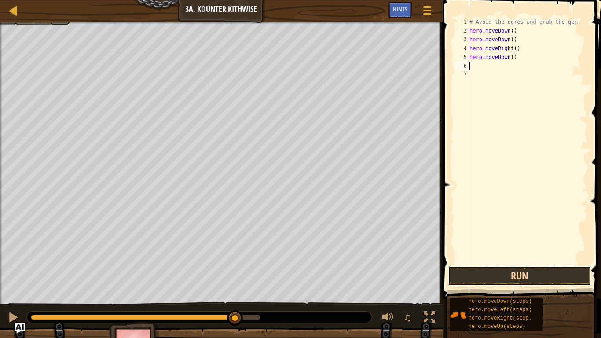
click at [504, 279] on button "Run" at bounding box center [519, 276] width 143 height 20
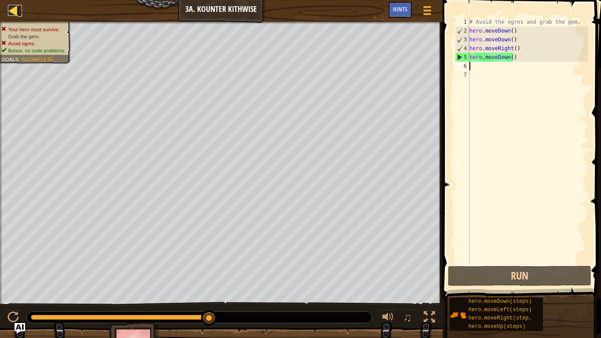
click at [13, 7] on div at bounding box center [13, 10] width 11 height 11
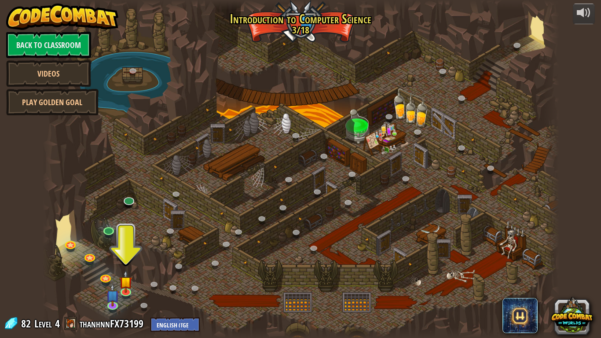
drag, startPoint x: 207, startPoint y: 34, endPoint x: 323, endPoint y: 8, distance: 119.5
click at [223, 40] on div at bounding box center [300, 169] width 517 height 338
